Goal: Find specific page/section: Find specific page/section

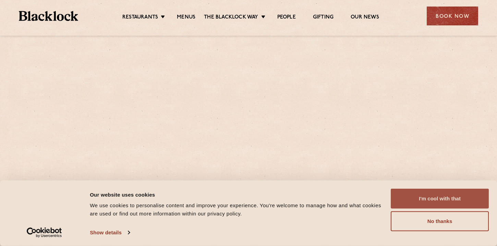
click at [450, 195] on button "I'm cool with that" at bounding box center [440, 199] width 98 height 20
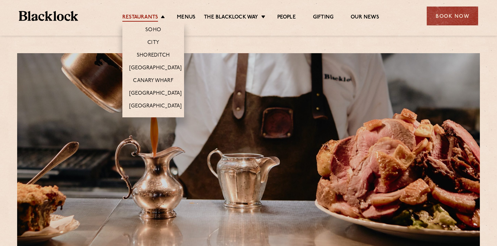
click at [146, 14] on link "Restaurants" at bounding box center [140, 18] width 36 height 8
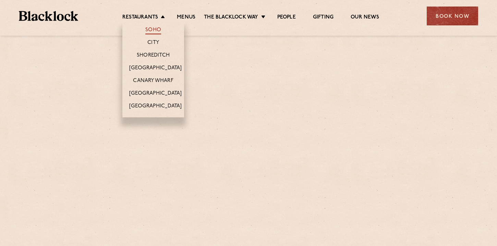
click at [153, 30] on link "Soho" at bounding box center [153, 31] width 16 height 8
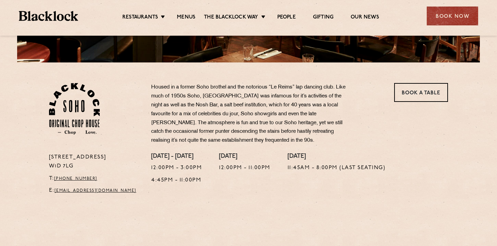
scroll to position [248, 0]
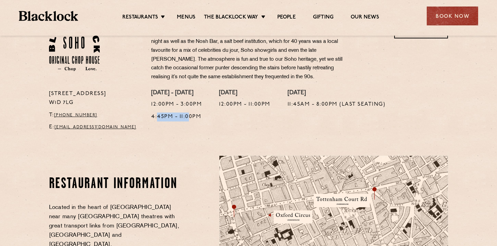
drag, startPoint x: 156, startPoint y: 113, endPoint x: 187, endPoint y: 114, distance: 30.9
click at [187, 114] on p "4:45pm - 11:00pm" at bounding box center [176, 116] width 51 height 9
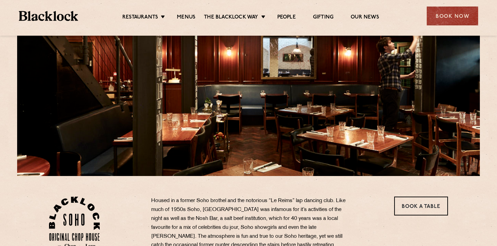
scroll to position [0, 0]
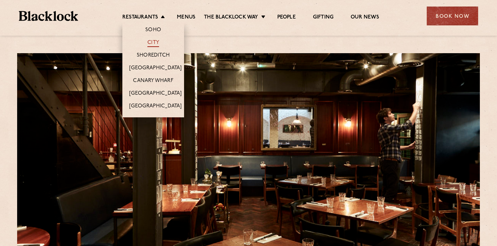
click at [155, 40] on link "City" at bounding box center [153, 43] width 12 height 8
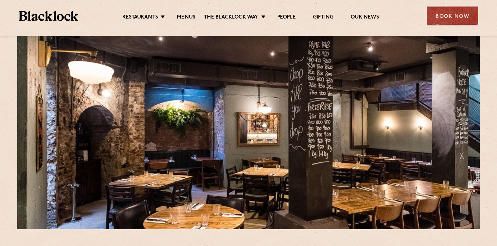
scroll to position [16, 0]
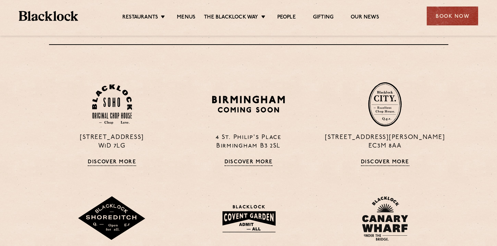
scroll to position [449, 0]
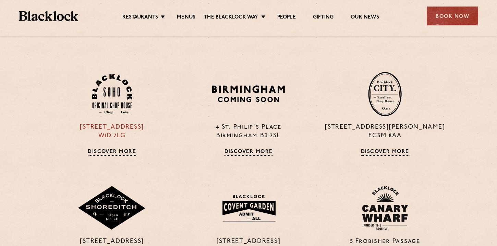
click at [117, 154] on link "Discover More" at bounding box center [112, 152] width 48 height 7
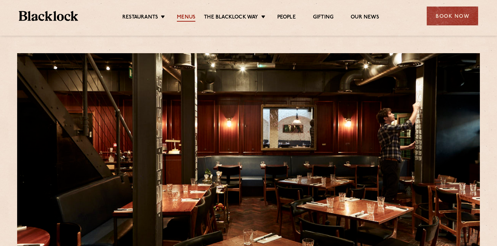
click at [189, 17] on link "Menus" at bounding box center [186, 18] width 19 height 8
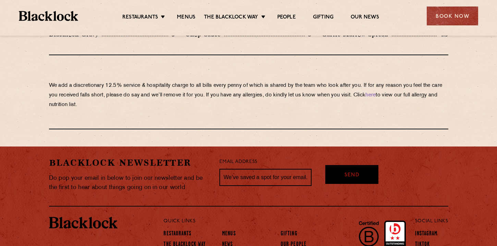
scroll to position [1235, 0]
